Goal: Register for event/course

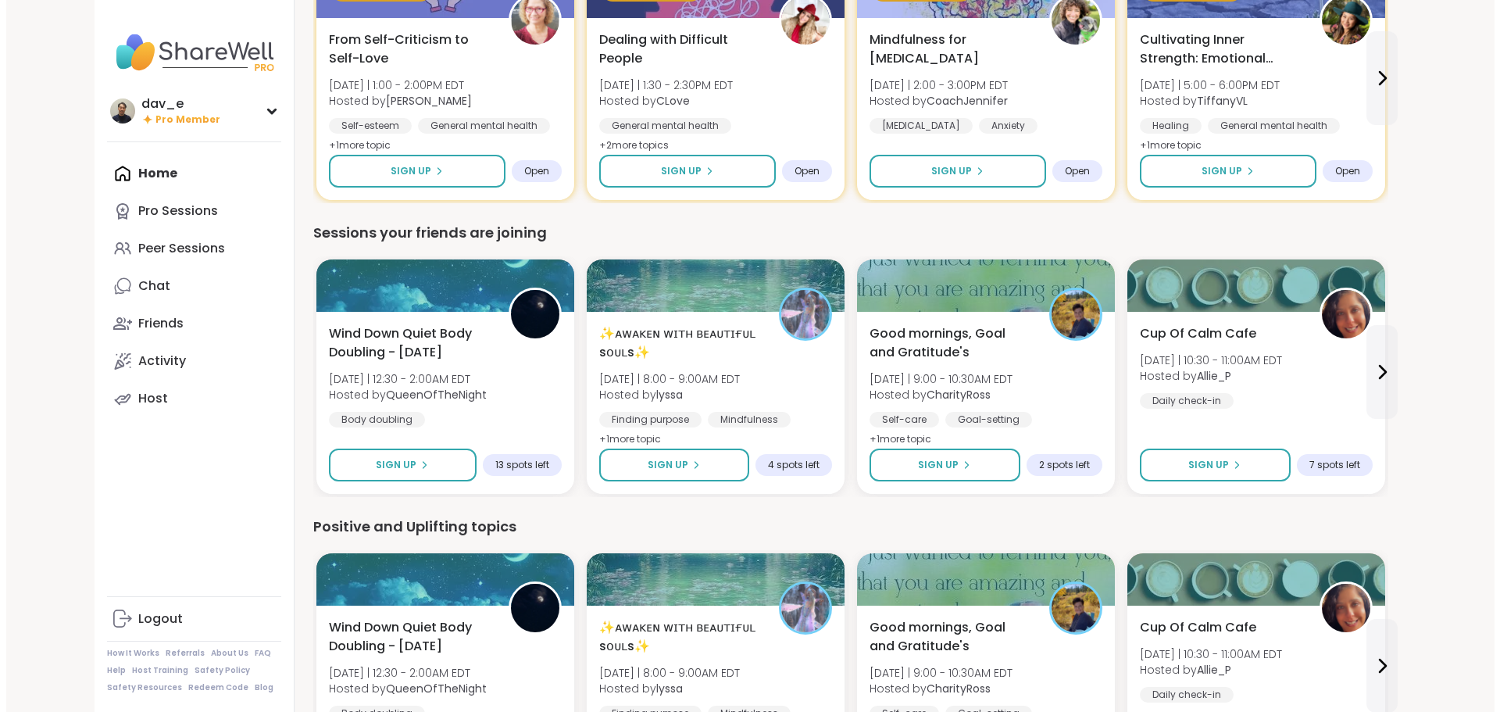
scroll to position [782, 0]
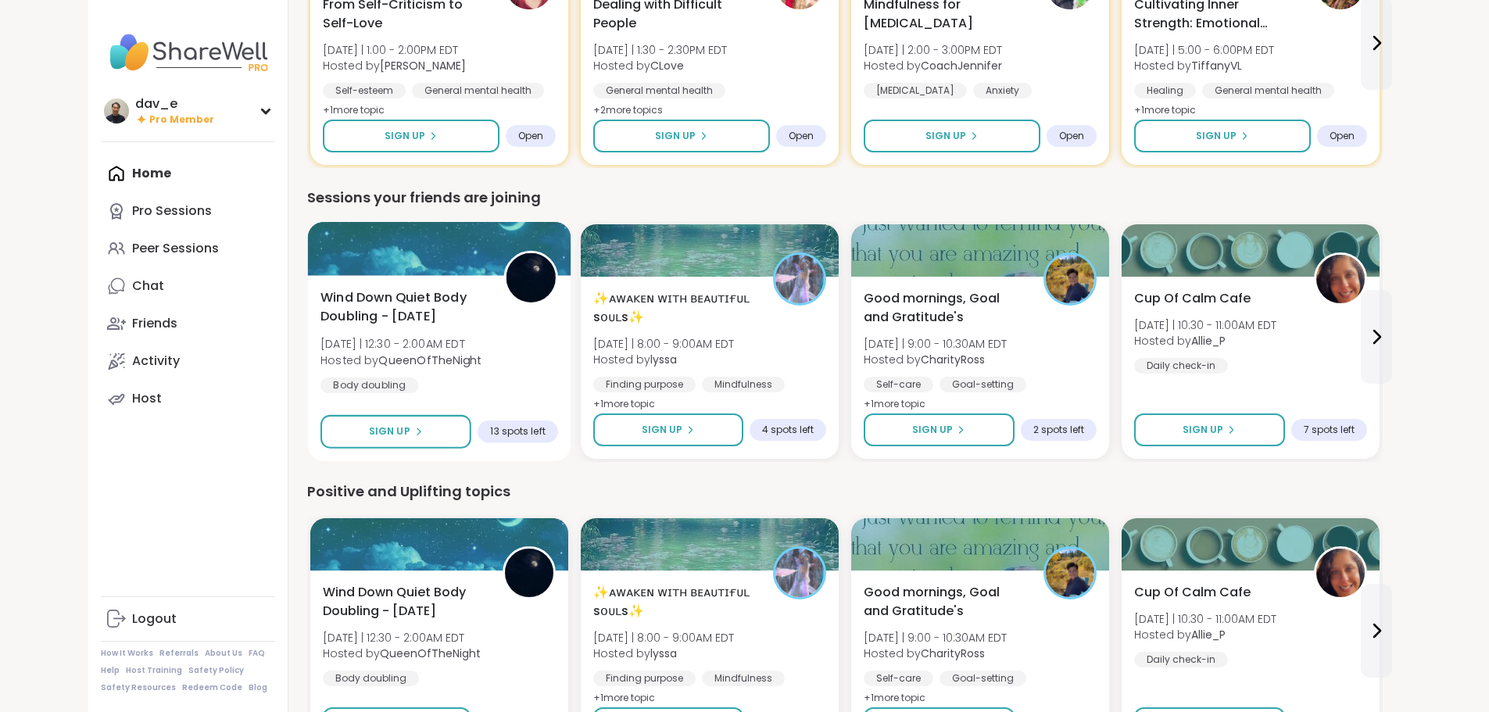
click at [399, 340] on div "Wind Down Quiet Body Doubling - Saturday Sun 9/7 | 12:30 - 2:00AM EDT Hosted by…" at bounding box center [439, 341] width 238 height 106
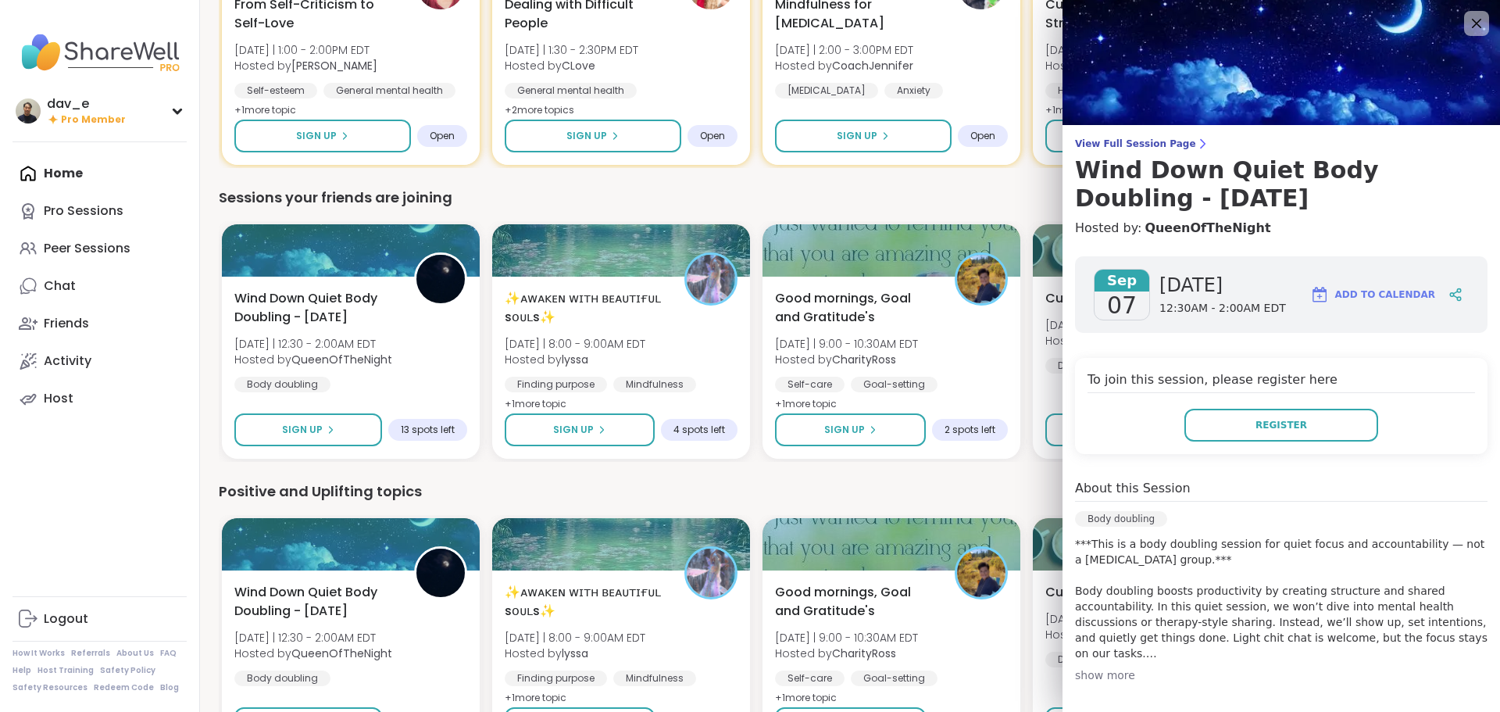
scroll to position [216, 0]
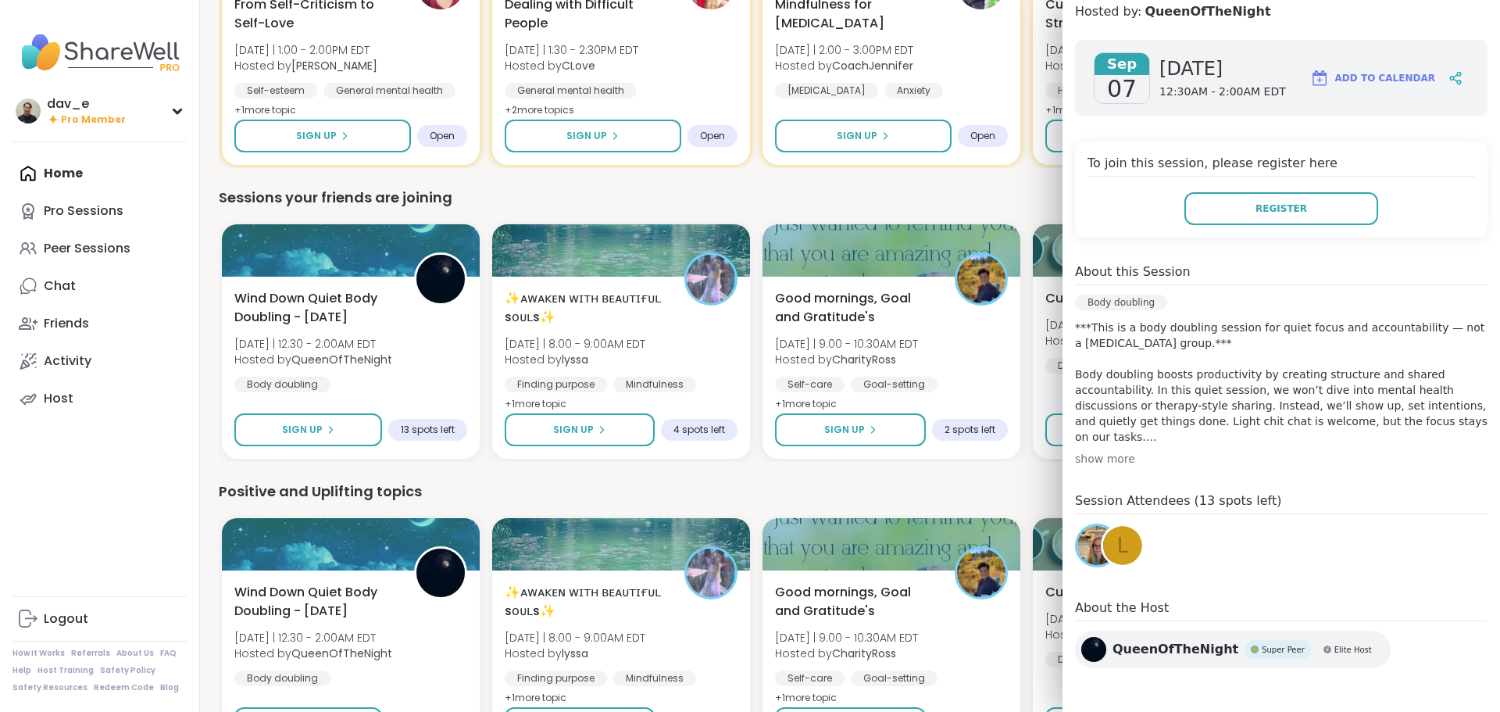
click at [1121, 553] on div "L" at bounding box center [1122, 545] width 39 height 39
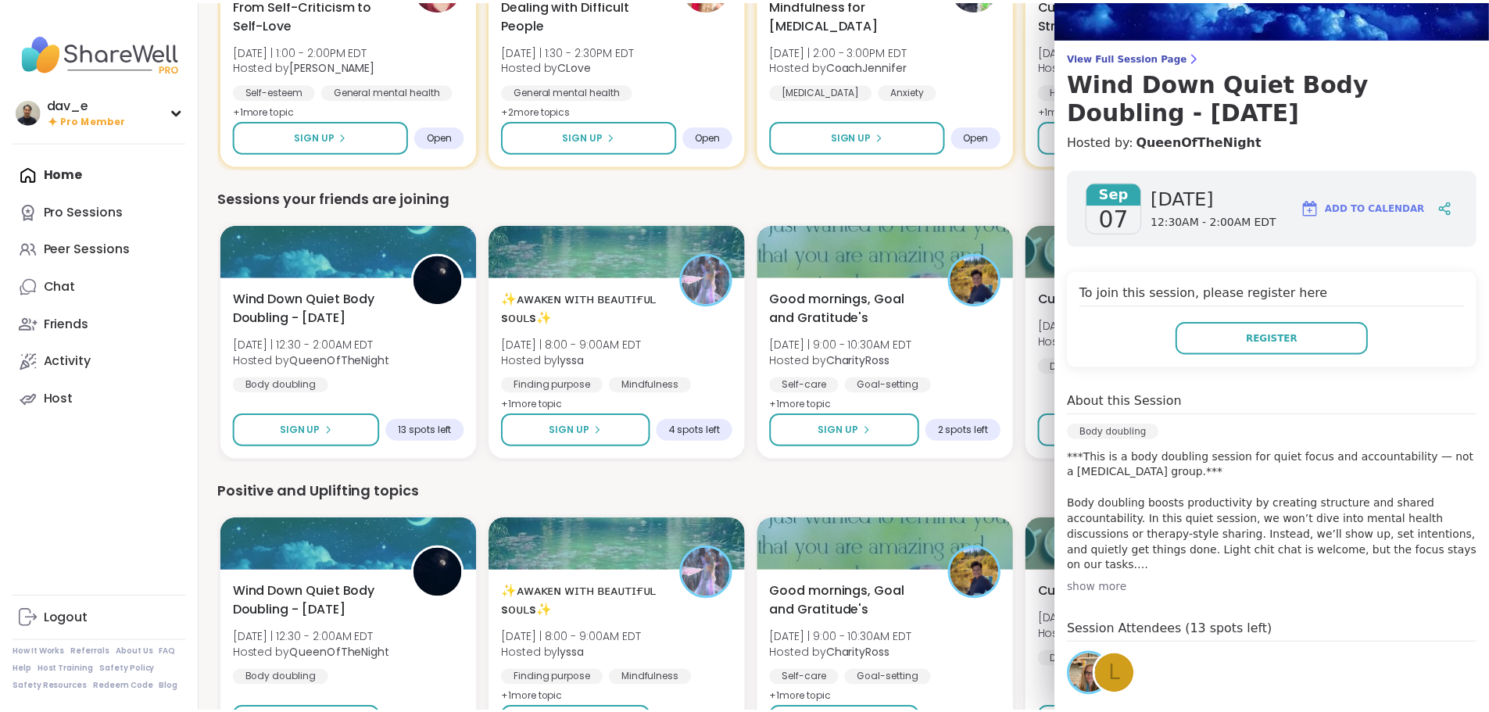
scroll to position [0, 0]
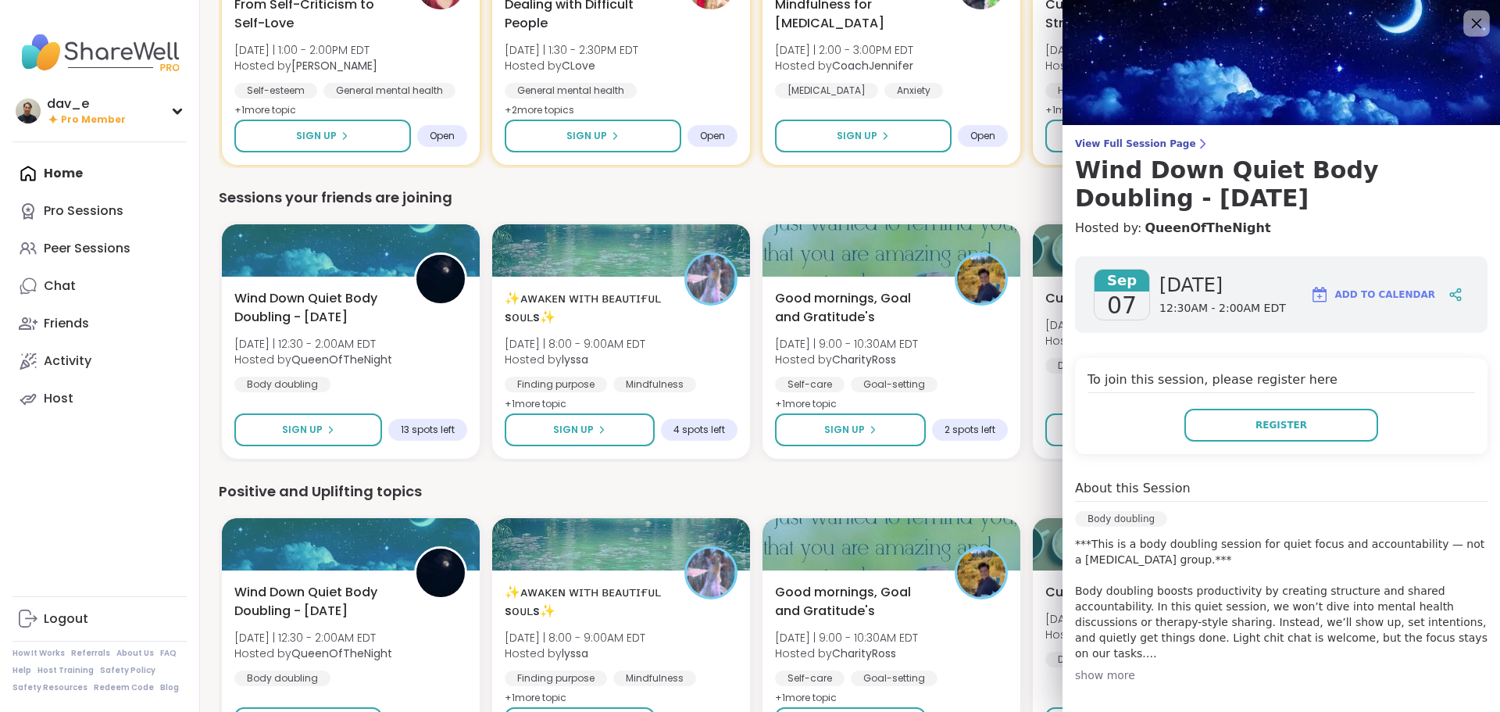
click at [1467, 21] on icon at bounding box center [1477, 23] width 20 height 20
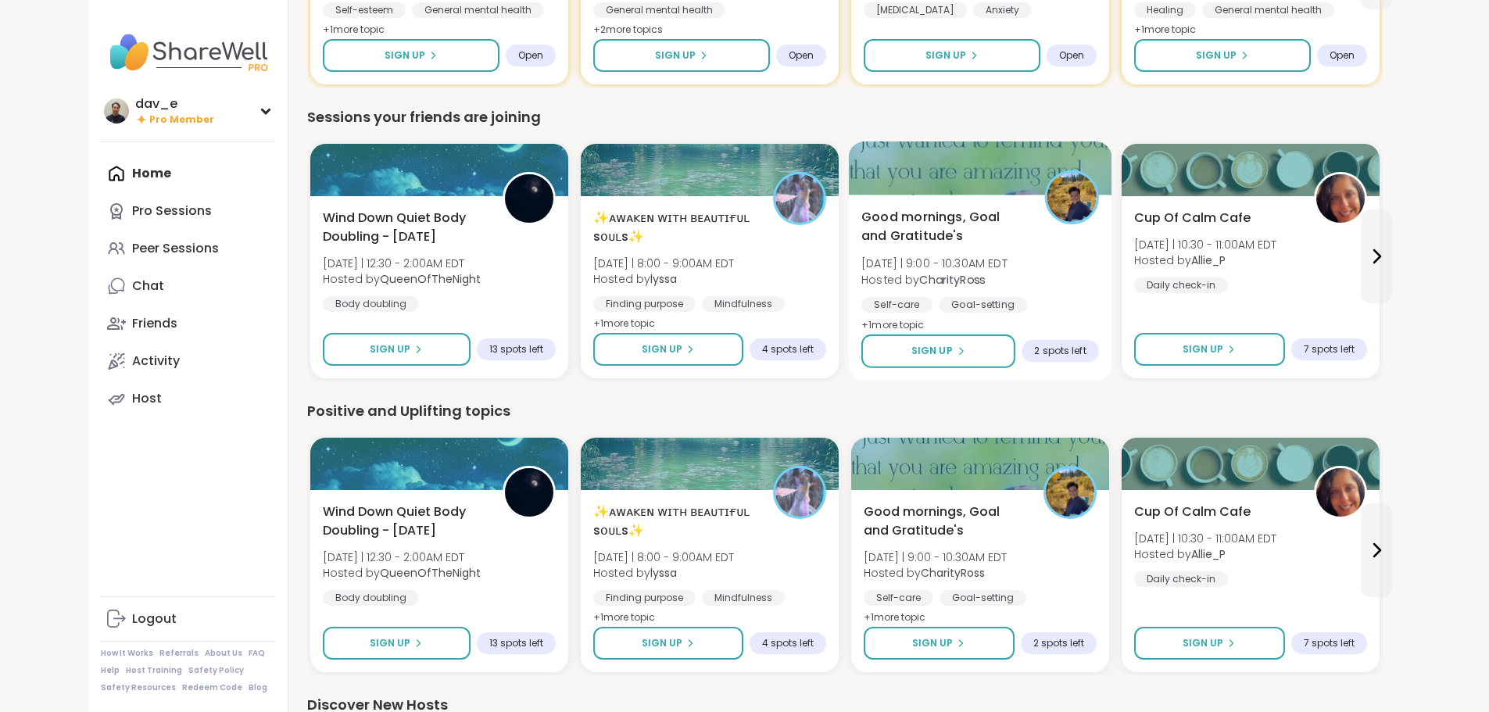
scroll to position [938, 0]
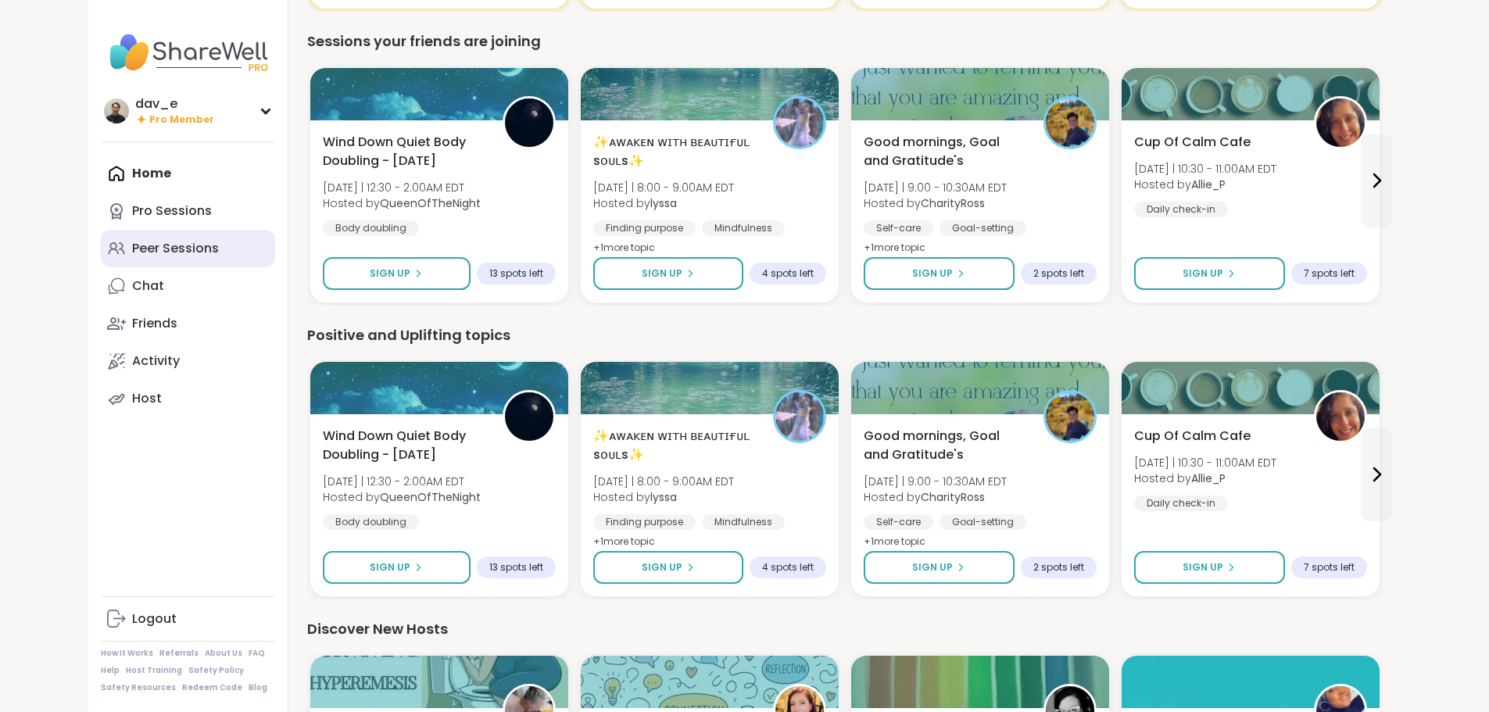
click at [101, 259] on link "Peer Sessions" at bounding box center [188, 249] width 174 height 38
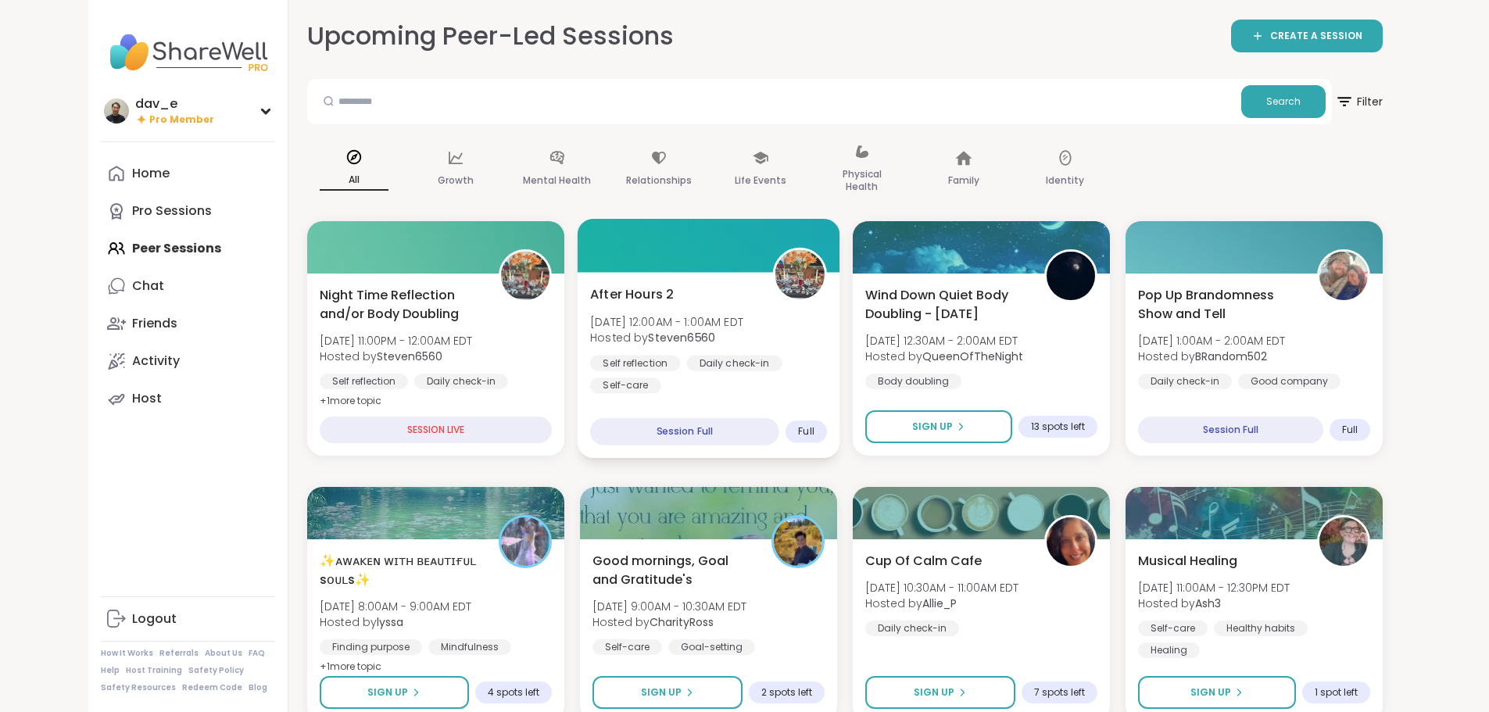
click at [702, 313] on span "Sun, Sep 07 | 12:00AM - 1:00AM EDT" at bounding box center [666, 321] width 153 height 16
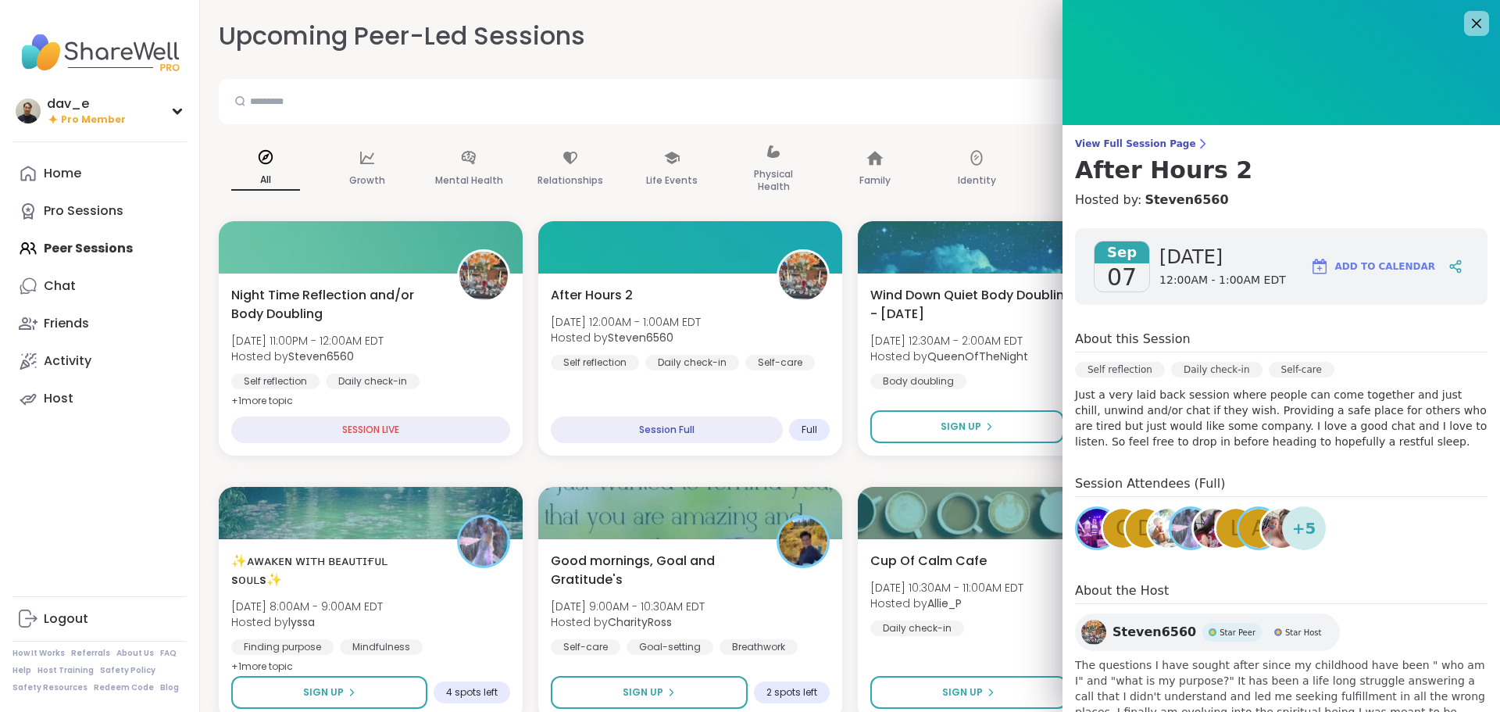
click at [1262, 532] on img at bounding box center [1281, 528] width 39 height 39
click at [1464, 11] on div at bounding box center [1477, 23] width 27 height 27
click at [1464, 25] on div at bounding box center [1477, 23] width 27 height 27
click at [1467, 22] on icon at bounding box center [1477, 23] width 20 height 20
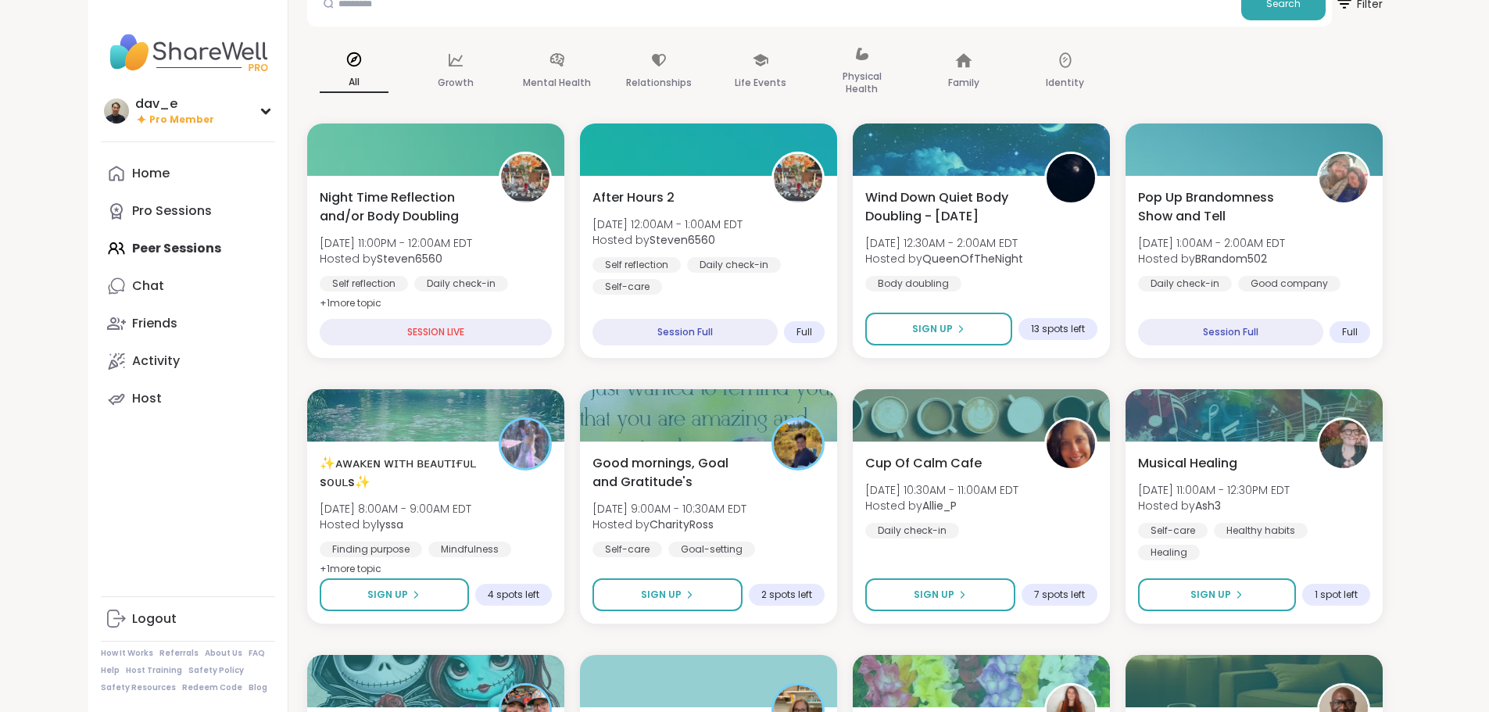
scroll to position [234, 0]
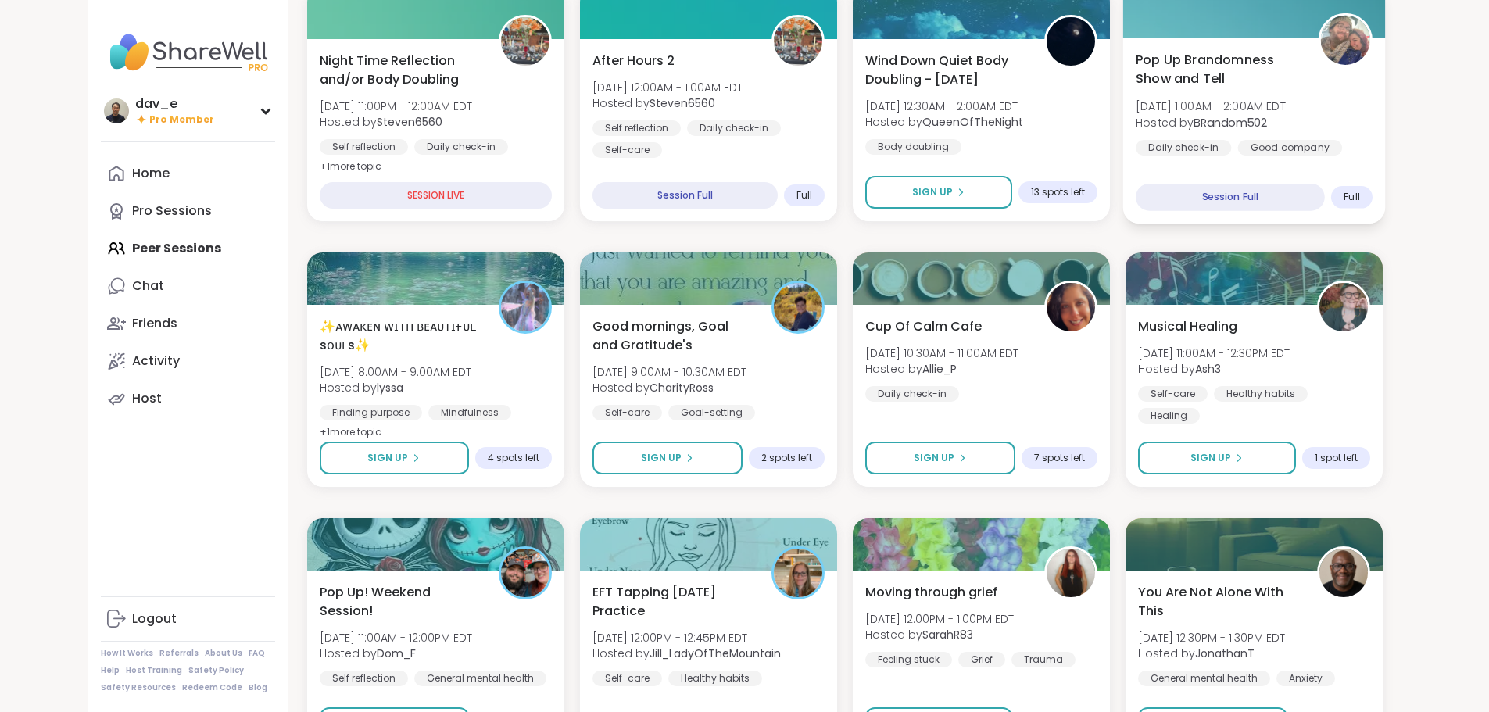
click at [1286, 104] on span "Sun, Sep 07 | 1:00AM - 2:00AM EDT" at bounding box center [1211, 106] width 150 height 16
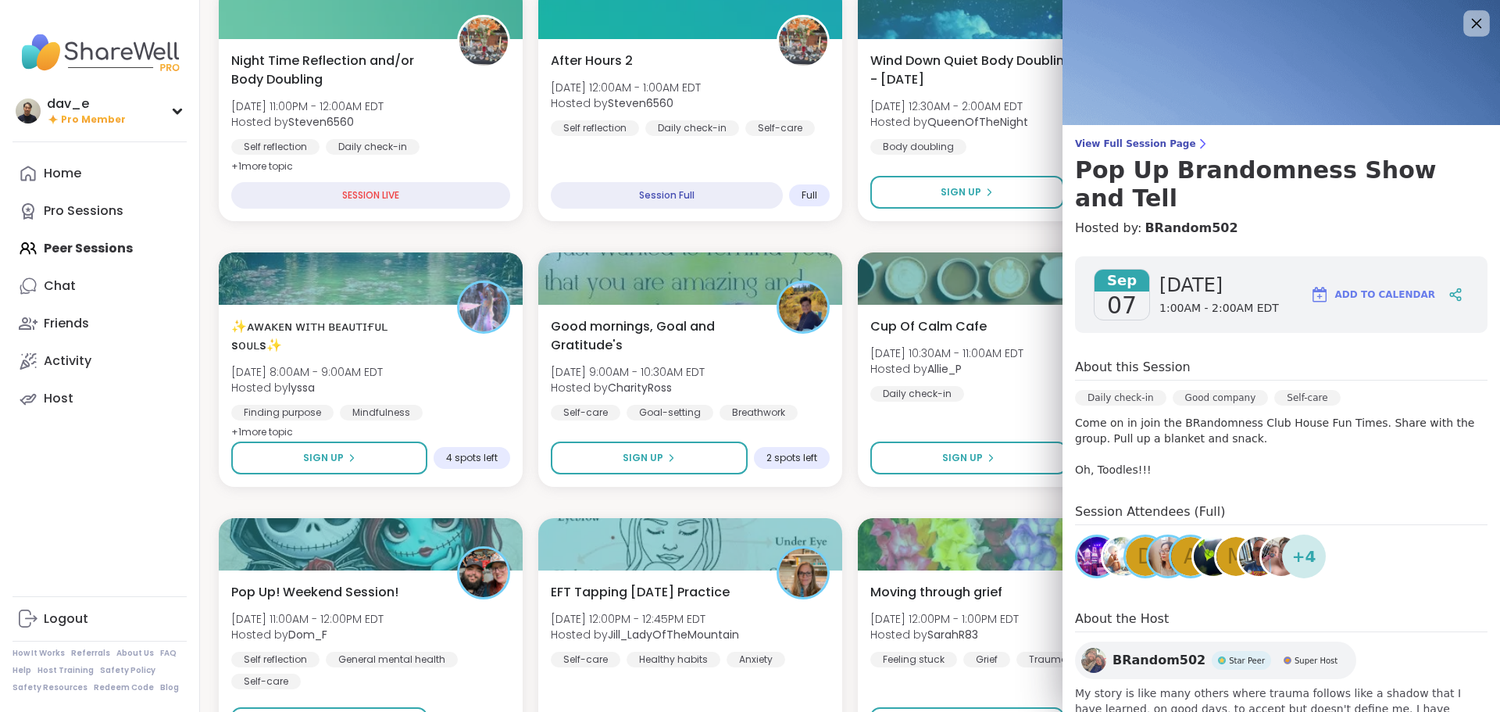
click at [1472, 25] on icon at bounding box center [1477, 24] width 10 height 10
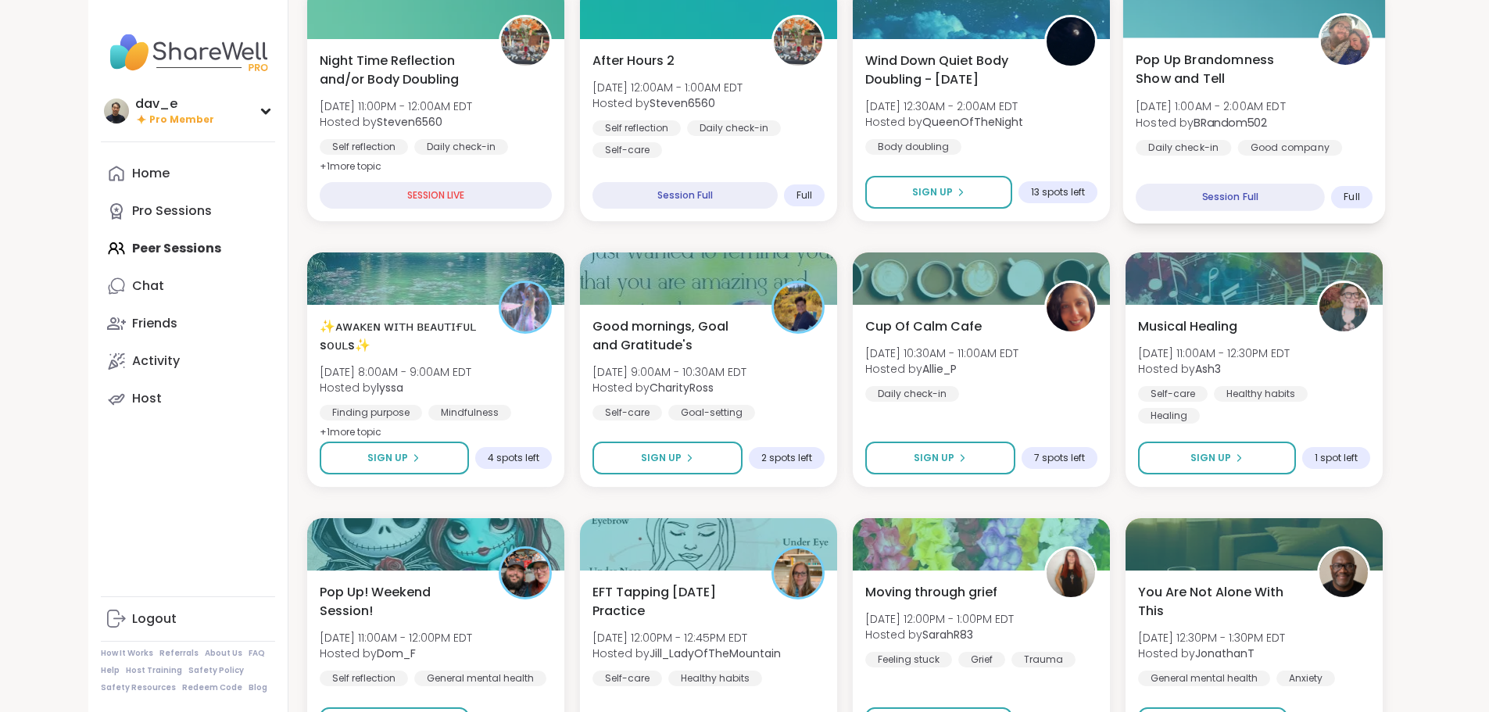
click at [1343, 93] on div "Pop Up Brandomness Show and Tell Sun, Sep 07 | 1:00AM - 2:00AM EDT Hosted by BR…" at bounding box center [1254, 113] width 237 height 127
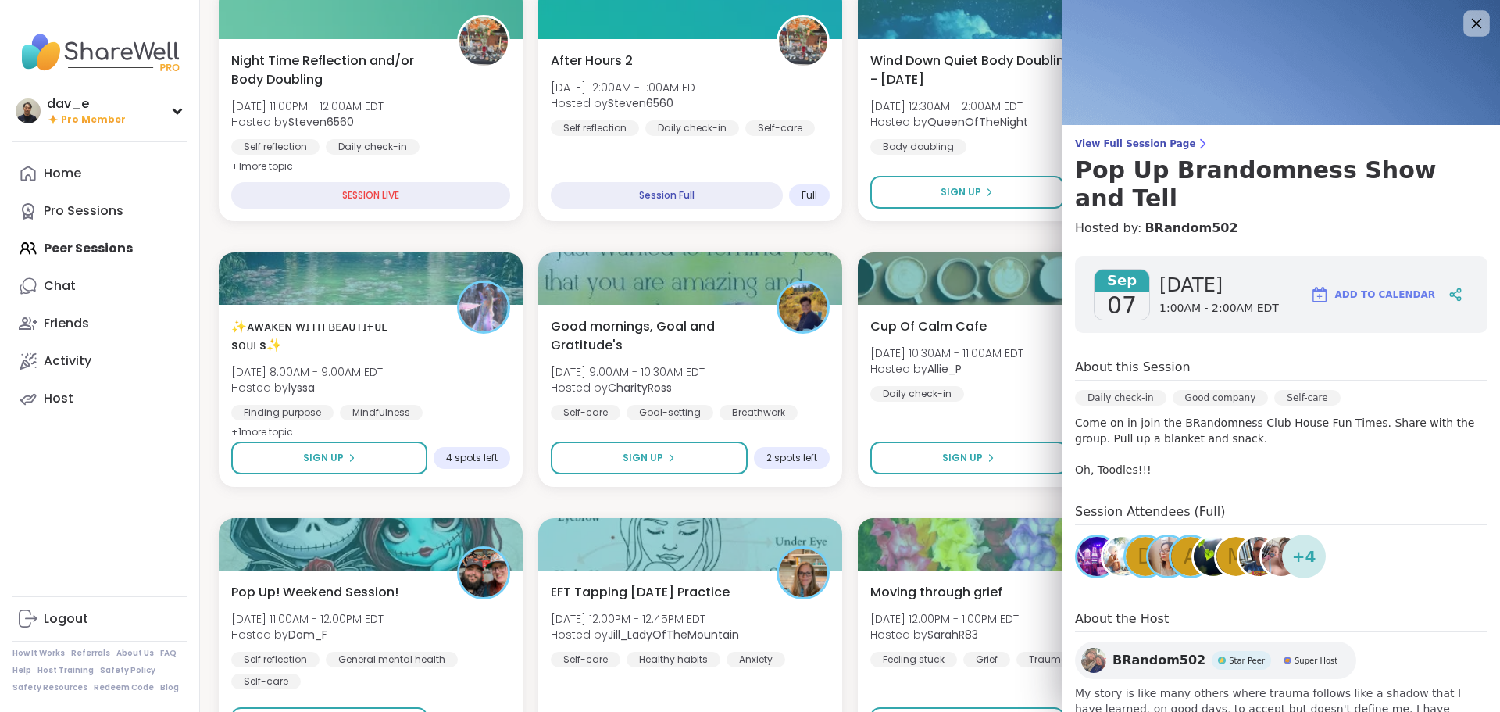
click at [1467, 16] on icon at bounding box center [1477, 23] width 20 height 20
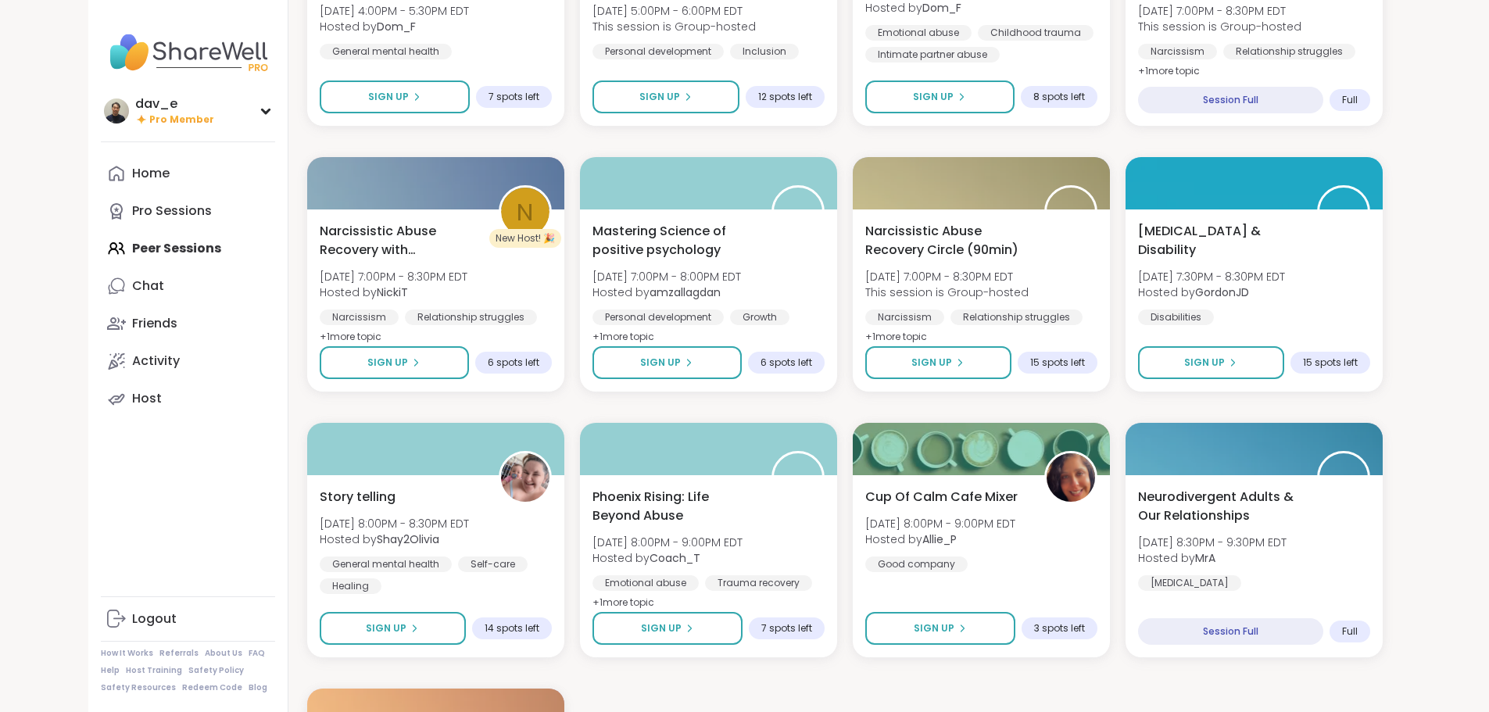
scroll to position [1719, 0]
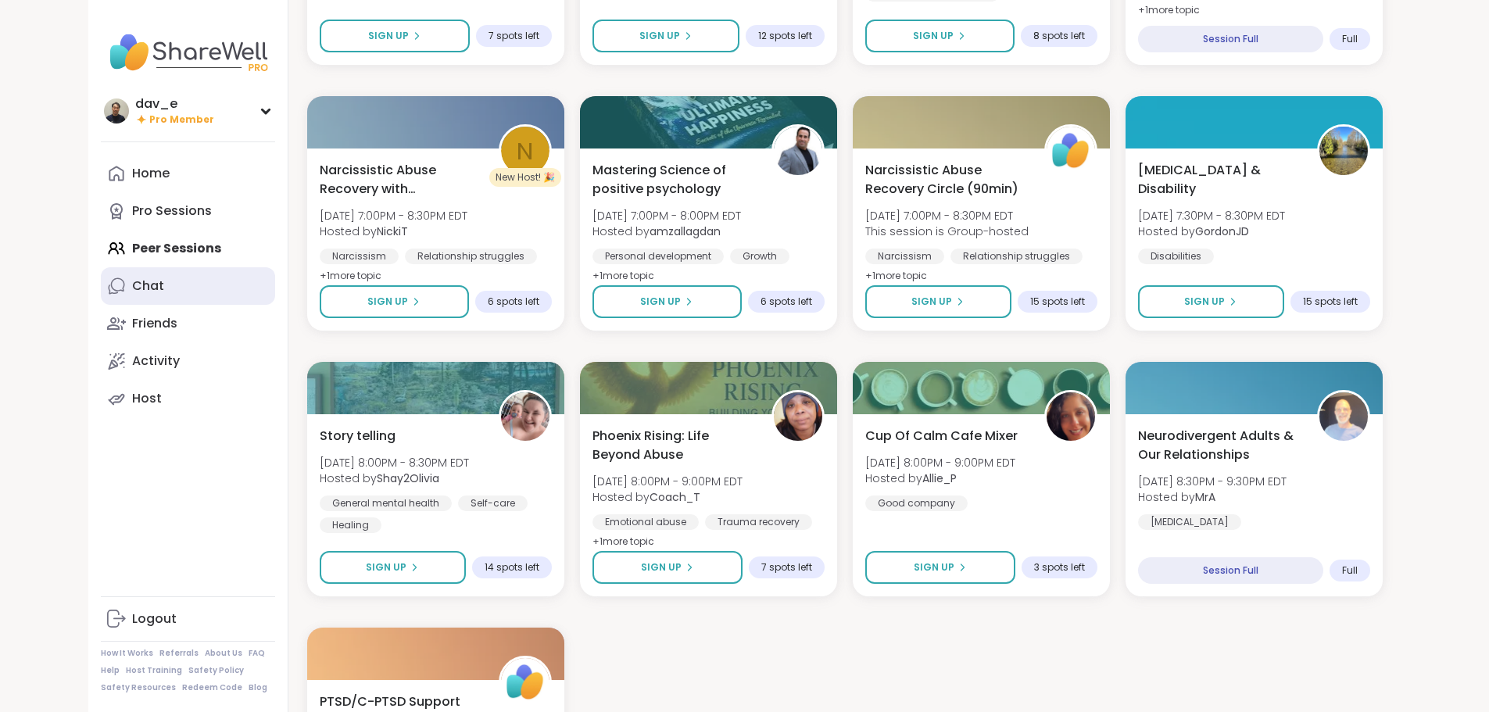
click at [104, 275] on link "Chat" at bounding box center [188, 286] width 174 height 38
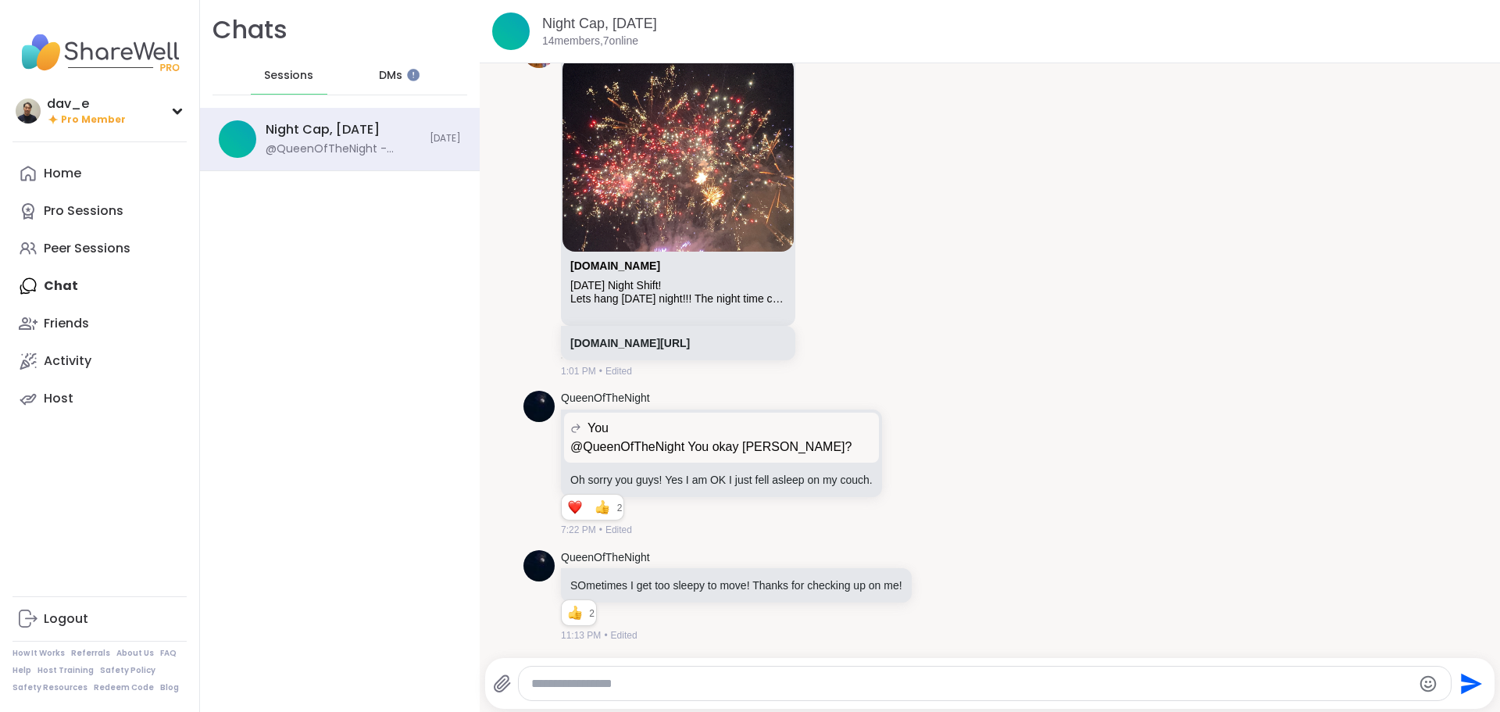
click at [380, 73] on span "DMs" at bounding box center [390, 76] width 23 height 16
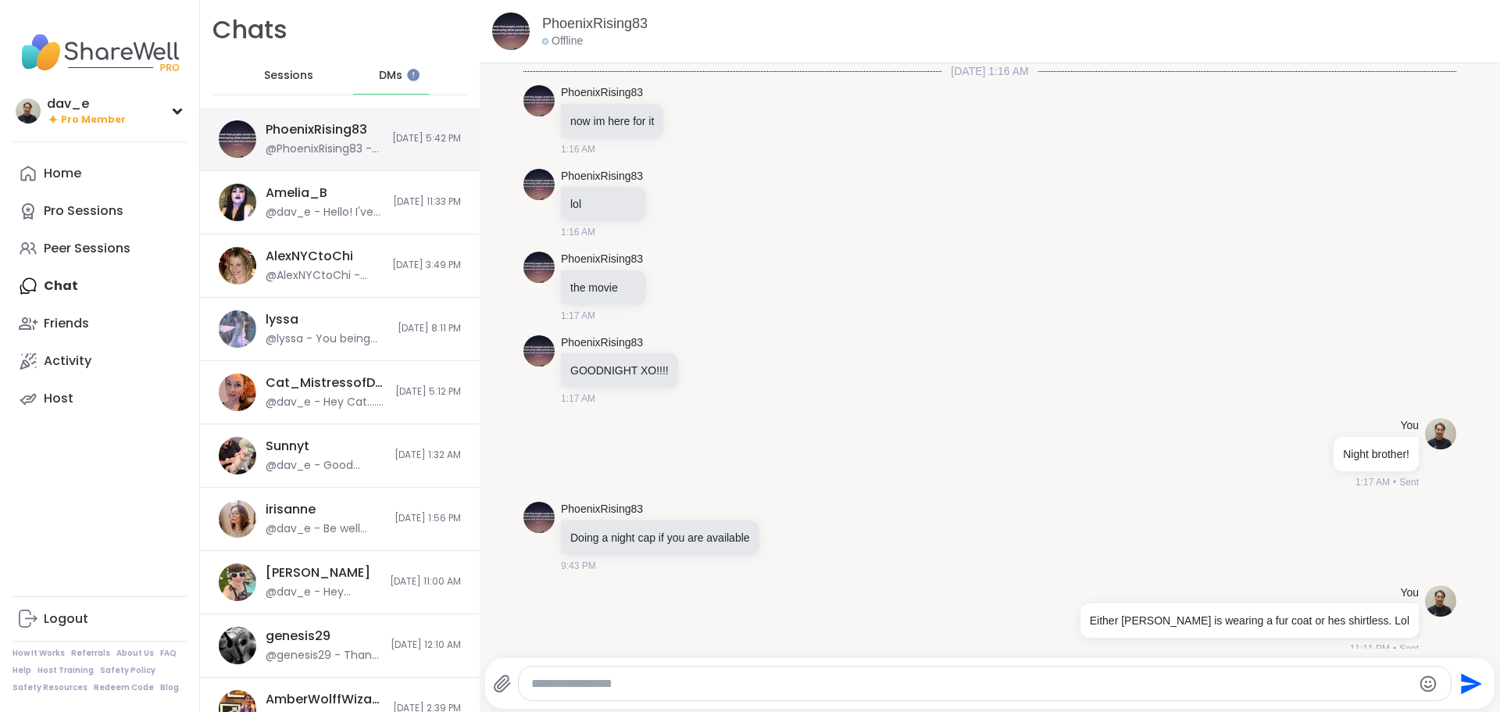
scroll to position [10929, 0]
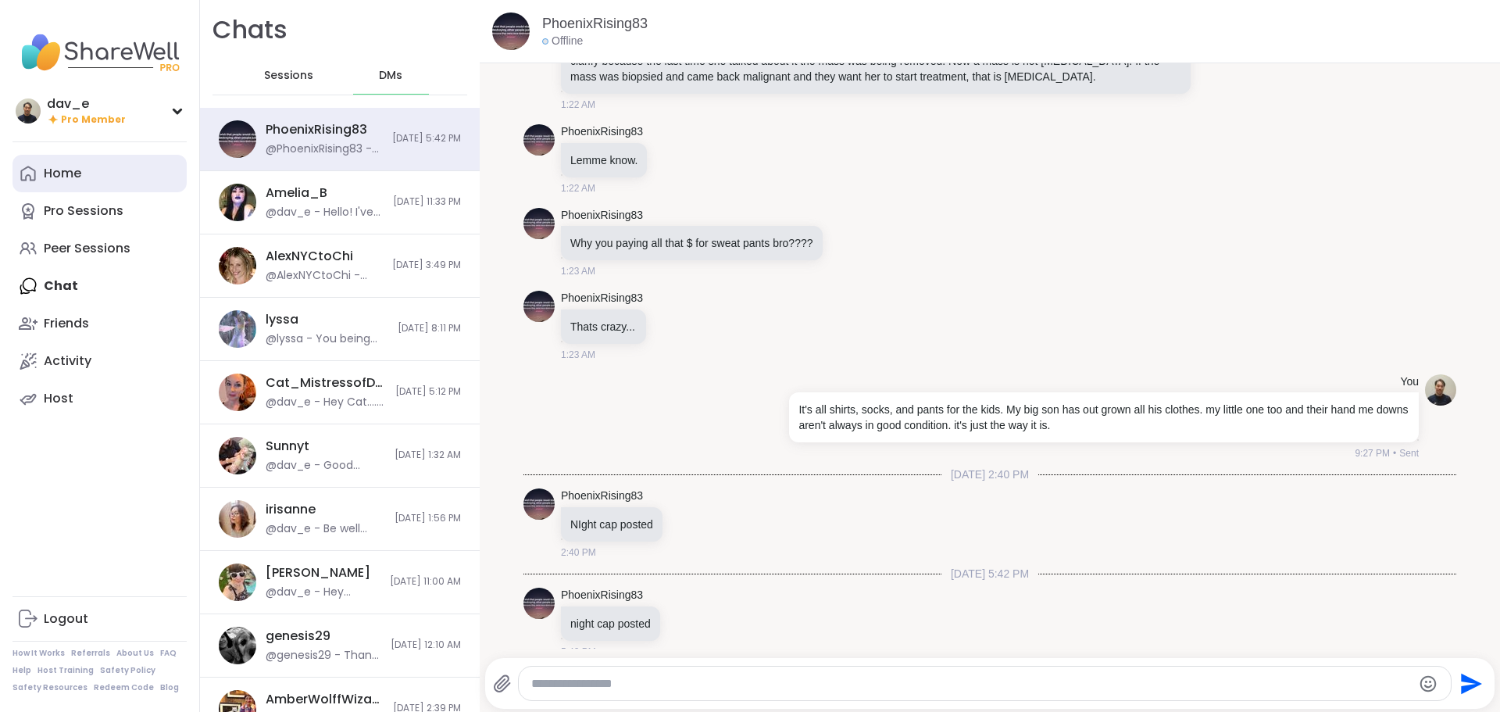
click at [48, 179] on div "Home" at bounding box center [63, 173] width 38 height 17
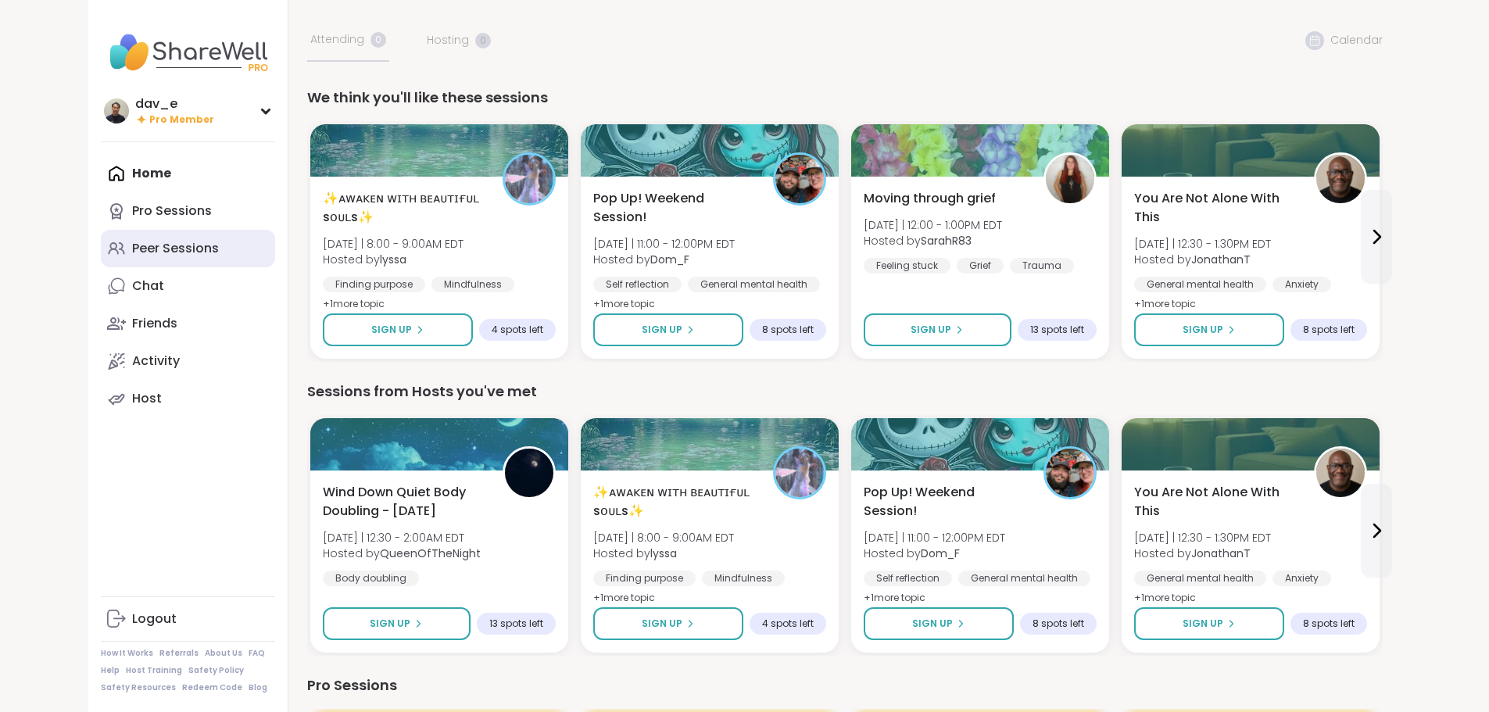
click at [132, 242] on div "Peer Sessions" at bounding box center [175, 248] width 87 height 17
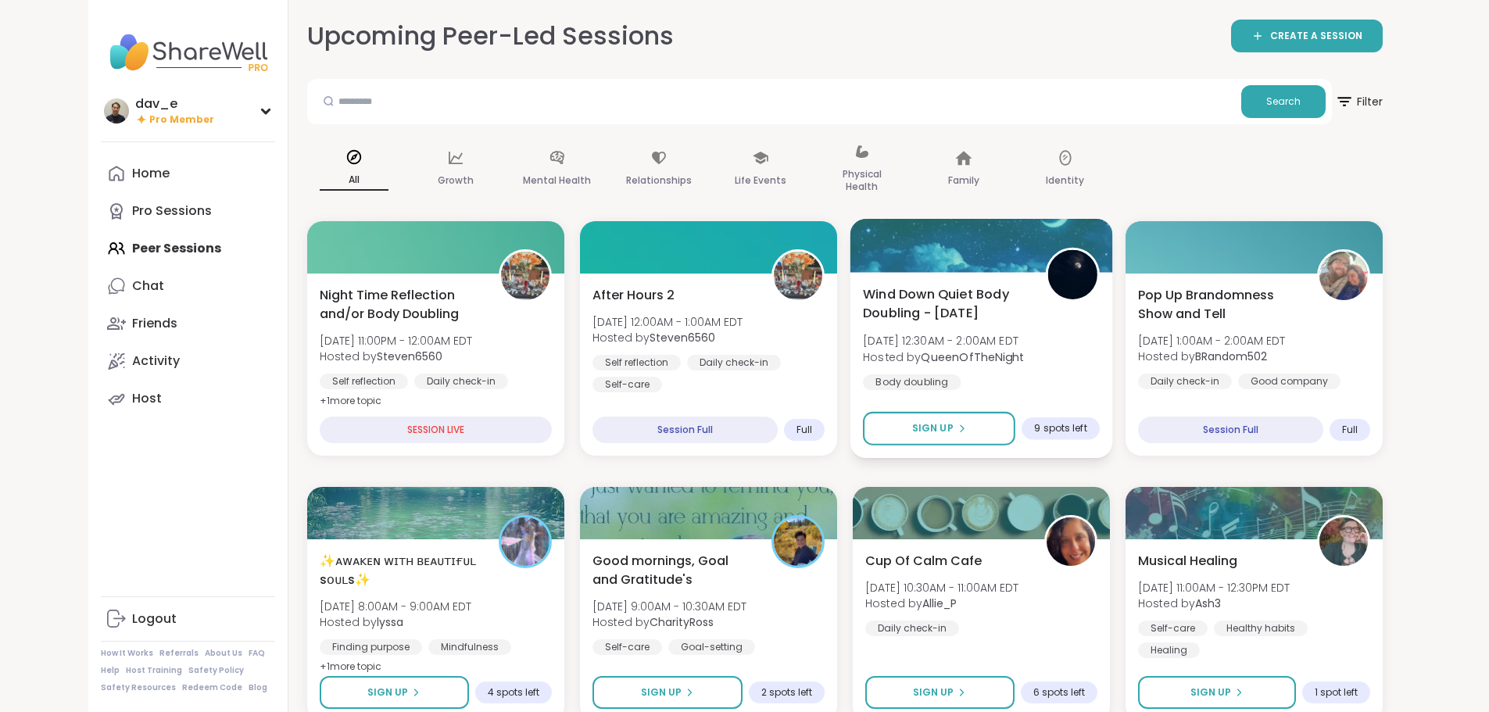
click at [1028, 313] on span "Wind Down Quiet Body Doubling - Saturday" at bounding box center [945, 303] width 165 height 38
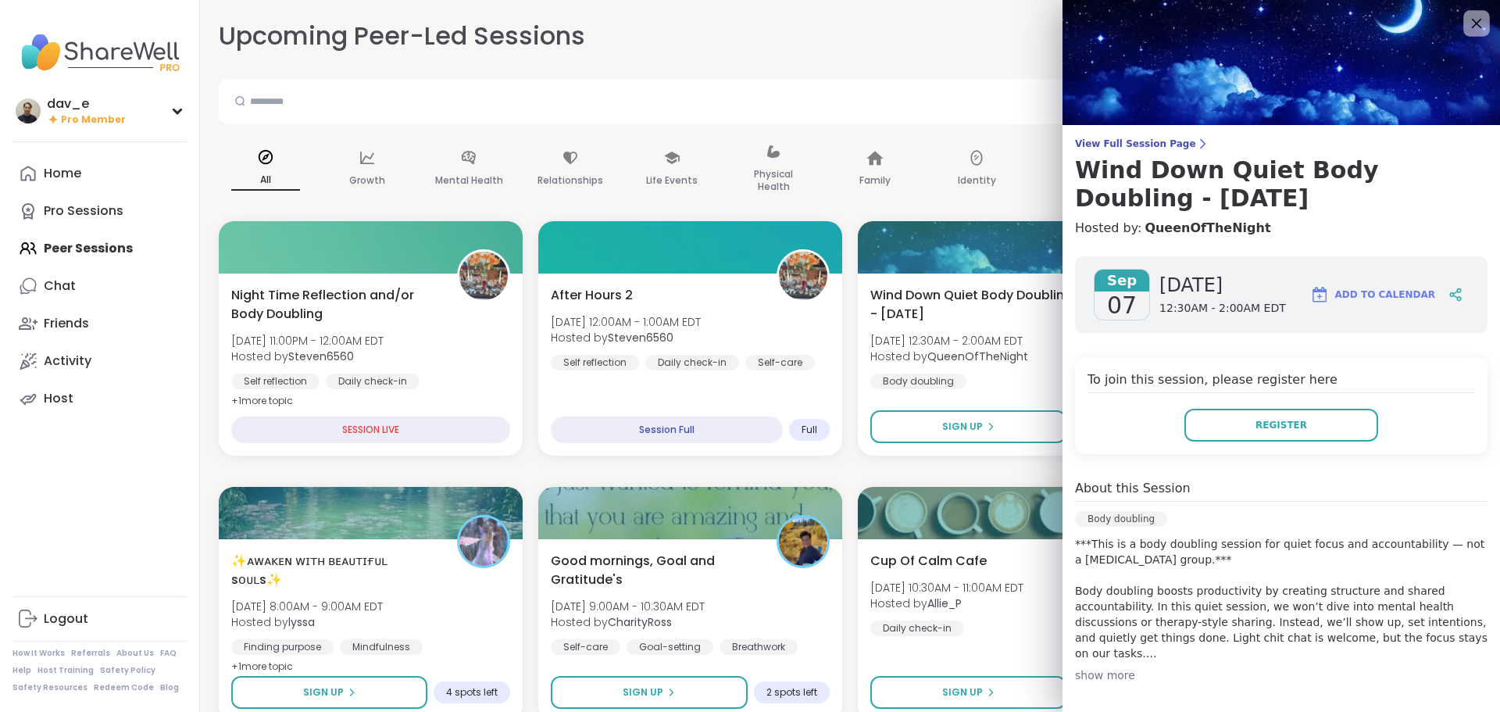
click at [1467, 30] on icon at bounding box center [1477, 23] width 20 height 20
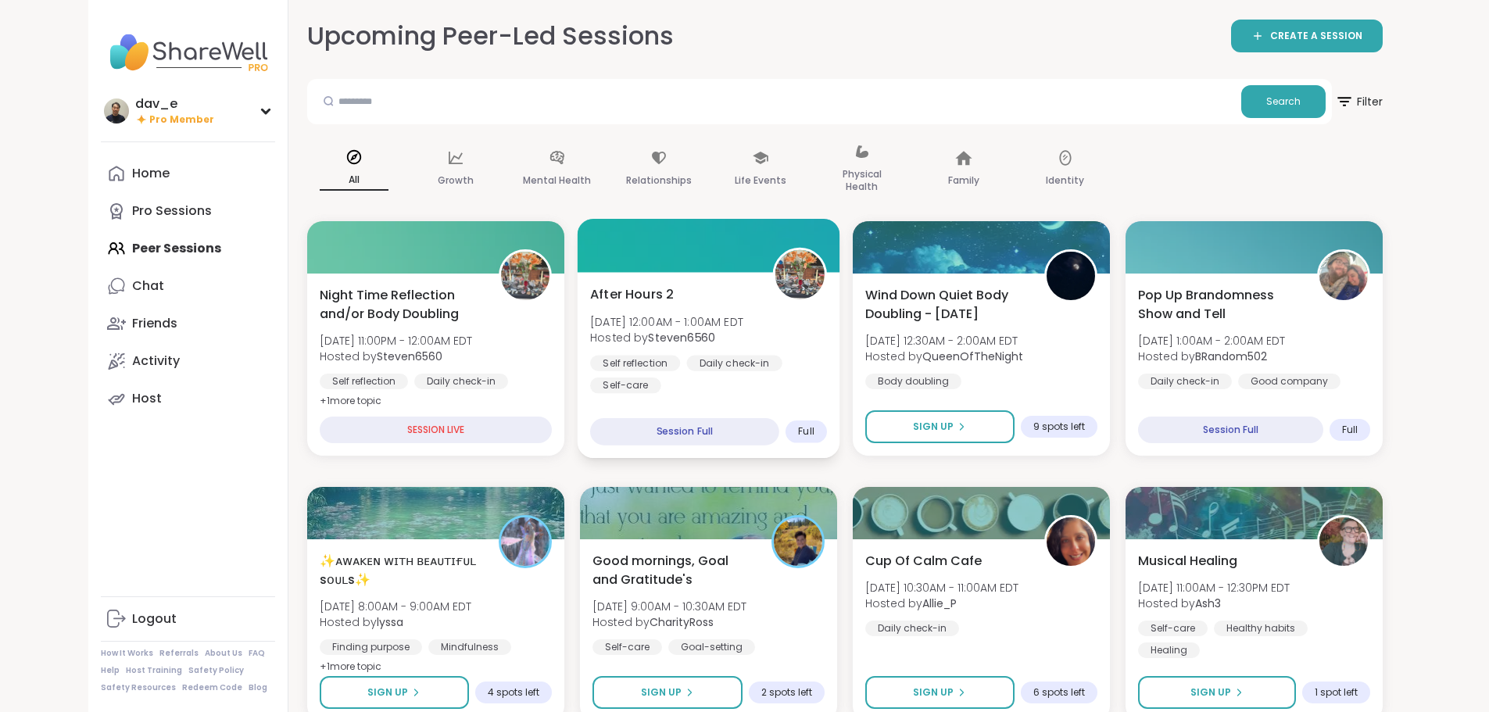
click at [735, 326] on div "After Hours 2 Sun, Sep 07 | 12:00AM - 1:00AM EDT Hosted by Steven6560 Self refl…" at bounding box center [708, 338] width 237 height 109
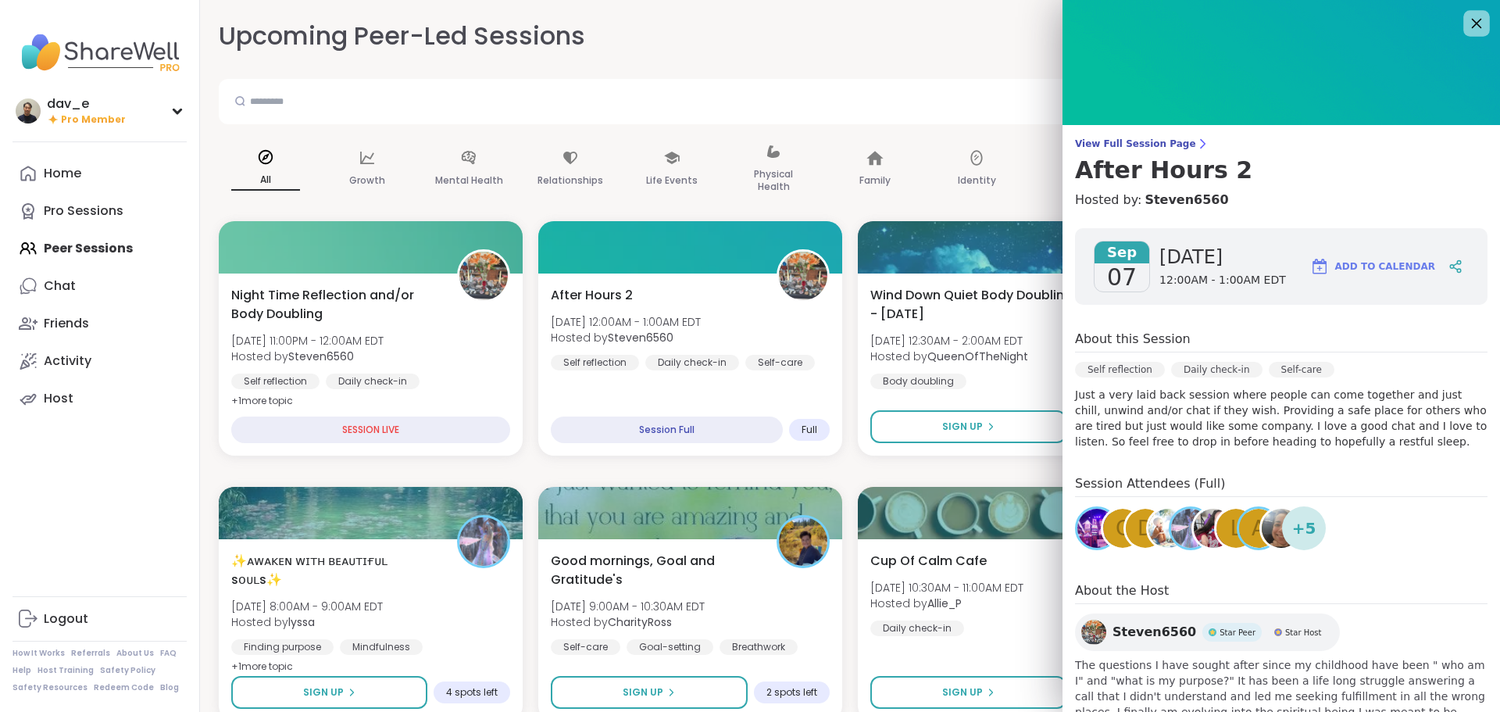
click at [1467, 14] on icon at bounding box center [1477, 23] width 20 height 20
